Goal: Check status: Check status

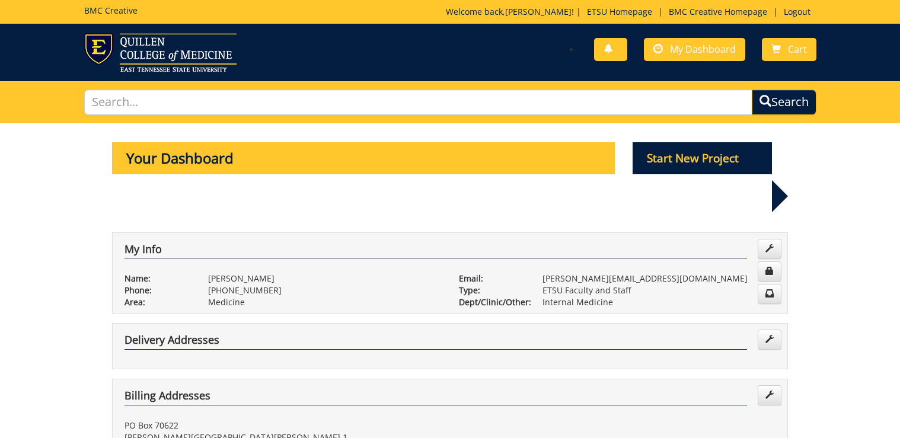
scroll to position [379, 0]
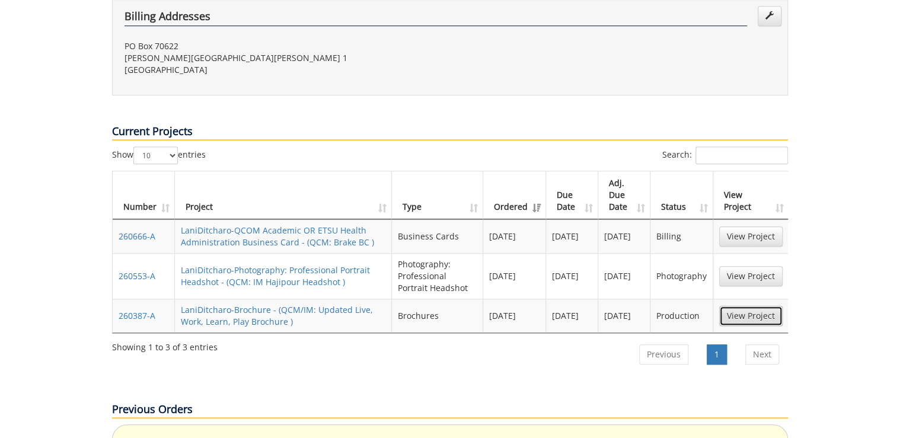
click at [756, 306] on link "View Project" at bounding box center [750, 316] width 63 height 20
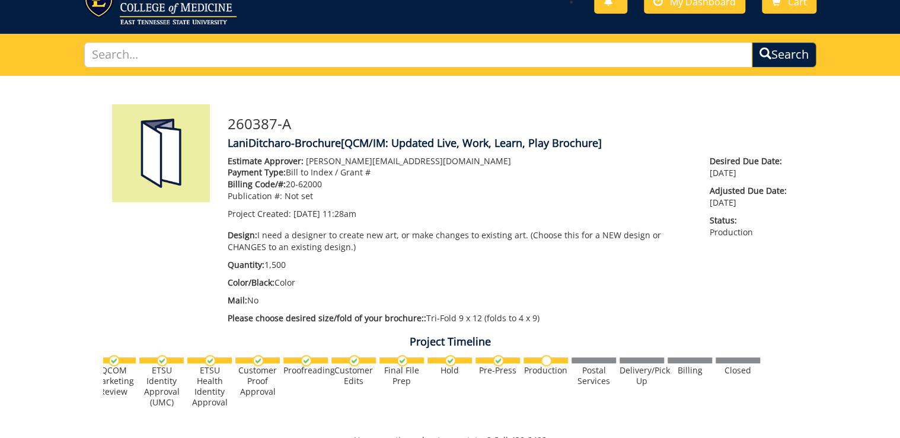
scroll to position [95, 0]
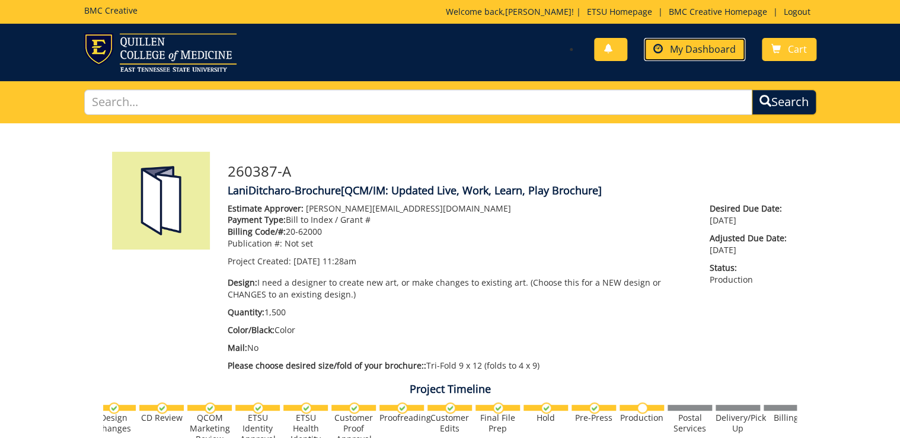
click at [719, 49] on span "My Dashboard" at bounding box center [703, 49] width 66 height 13
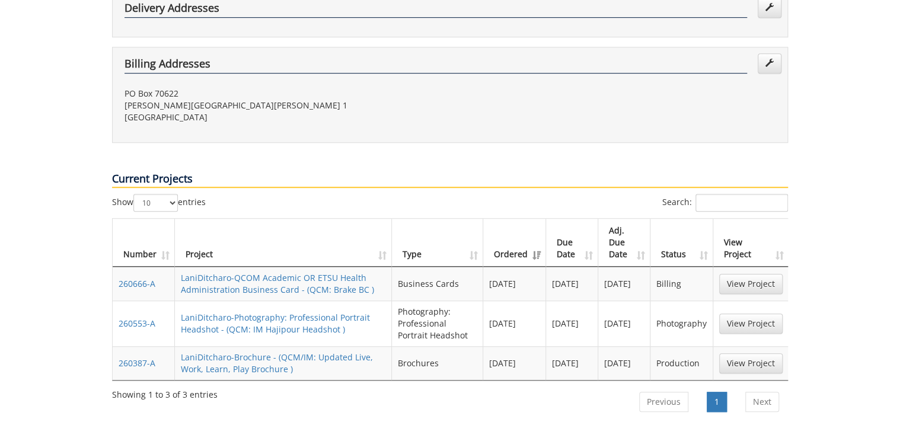
scroll to position [379, 0]
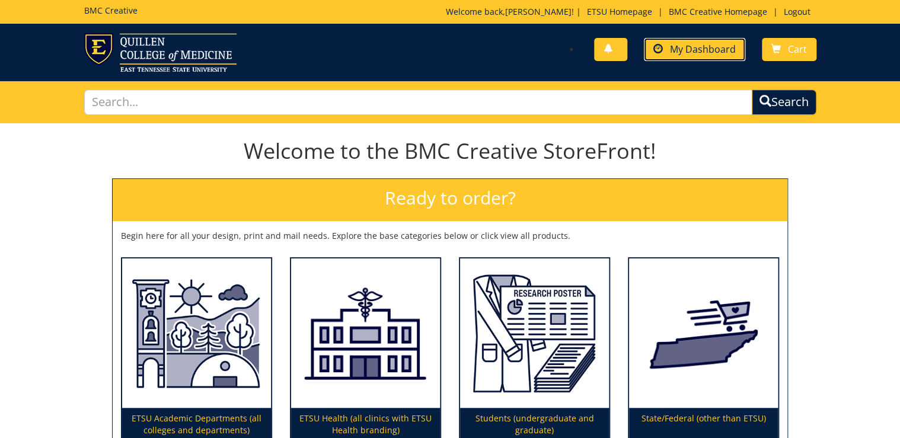
click at [704, 45] on span "My Dashboard" at bounding box center [703, 49] width 66 height 13
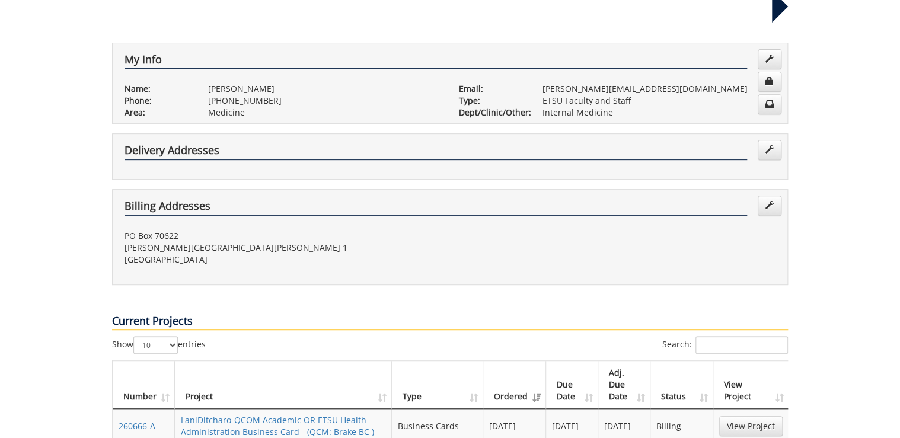
scroll to position [284, 0]
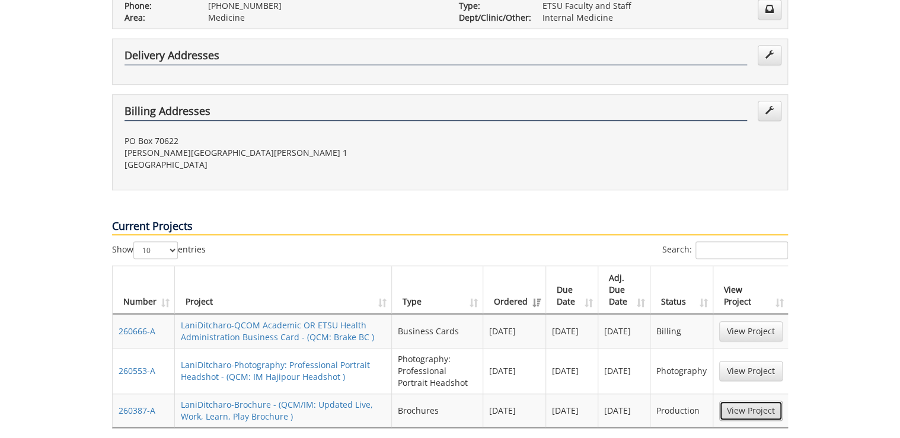
click at [757, 401] on link "View Project" at bounding box center [750, 411] width 63 height 20
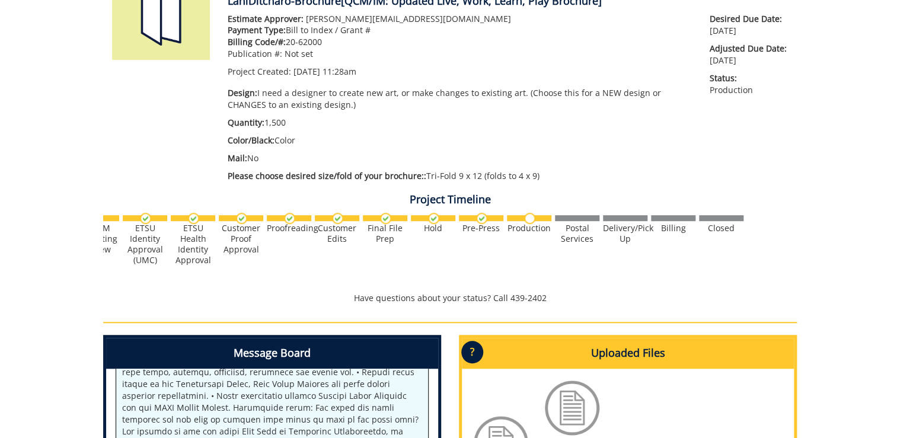
scroll to position [0, 465]
